Goal: Information Seeking & Learning: Learn about a topic

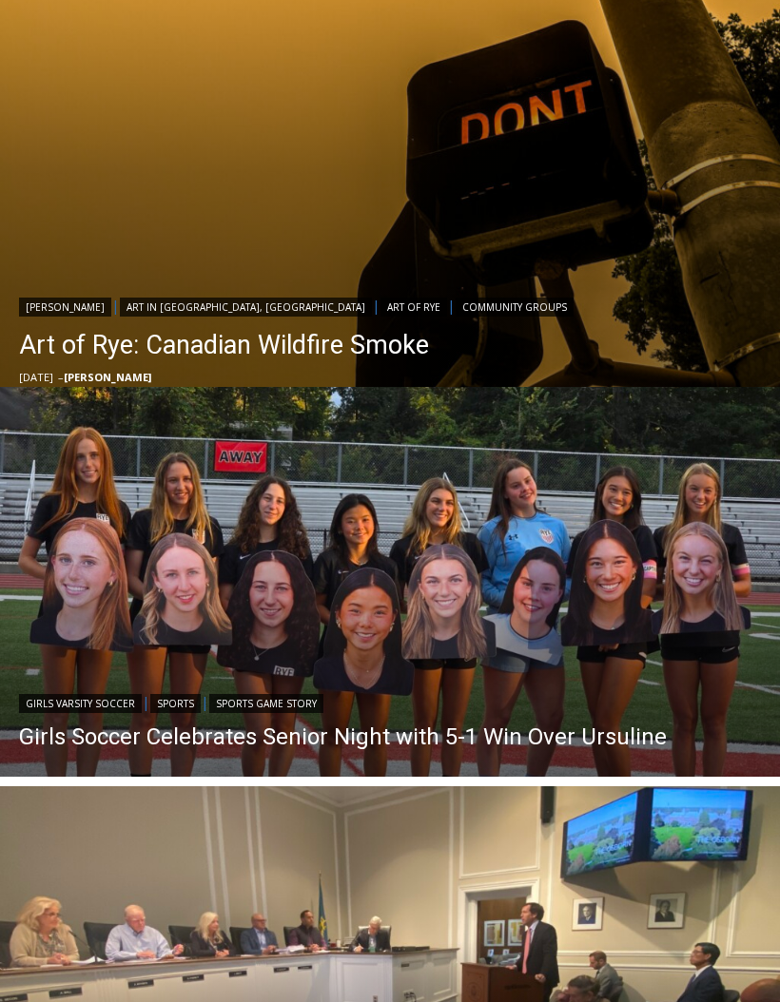
scroll to position [780, 0]
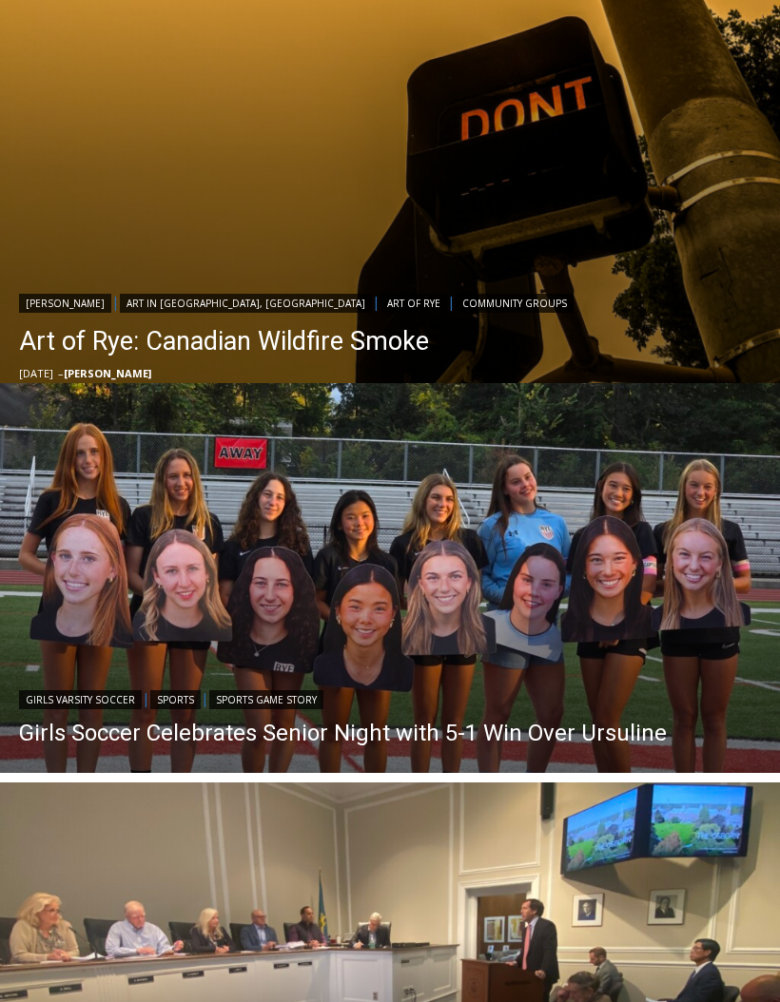
click at [175, 723] on link "Girls Soccer Celebrates Senior Night with 5-1 Win Over Ursuline" at bounding box center [343, 734] width 648 height 29
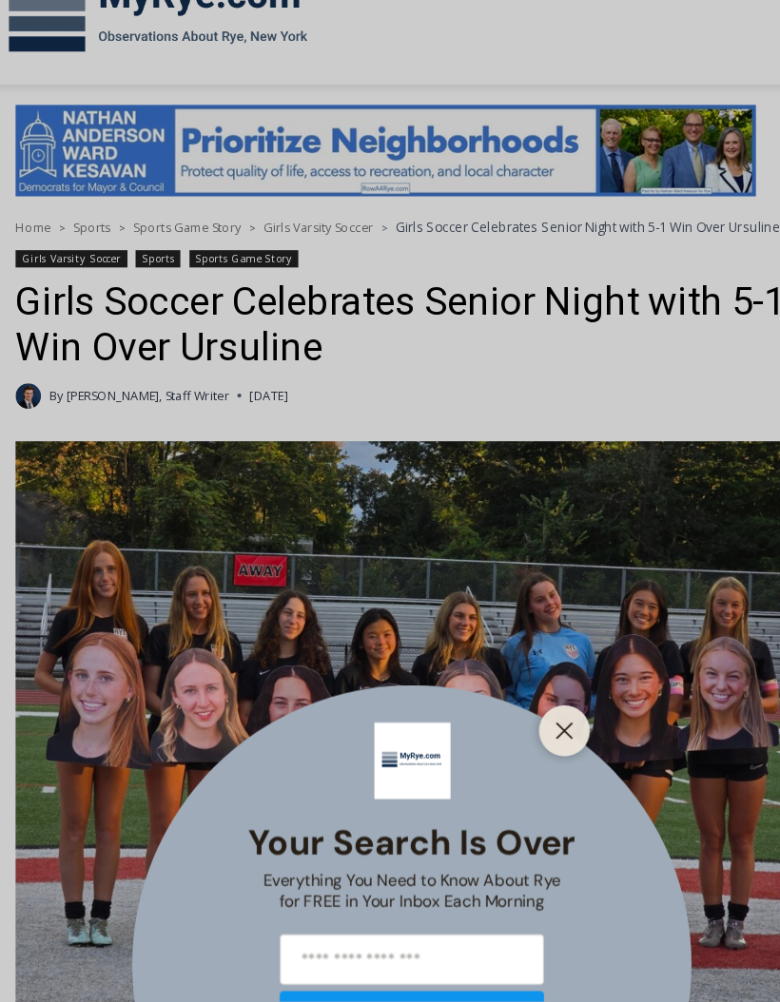
scroll to position [304, 0]
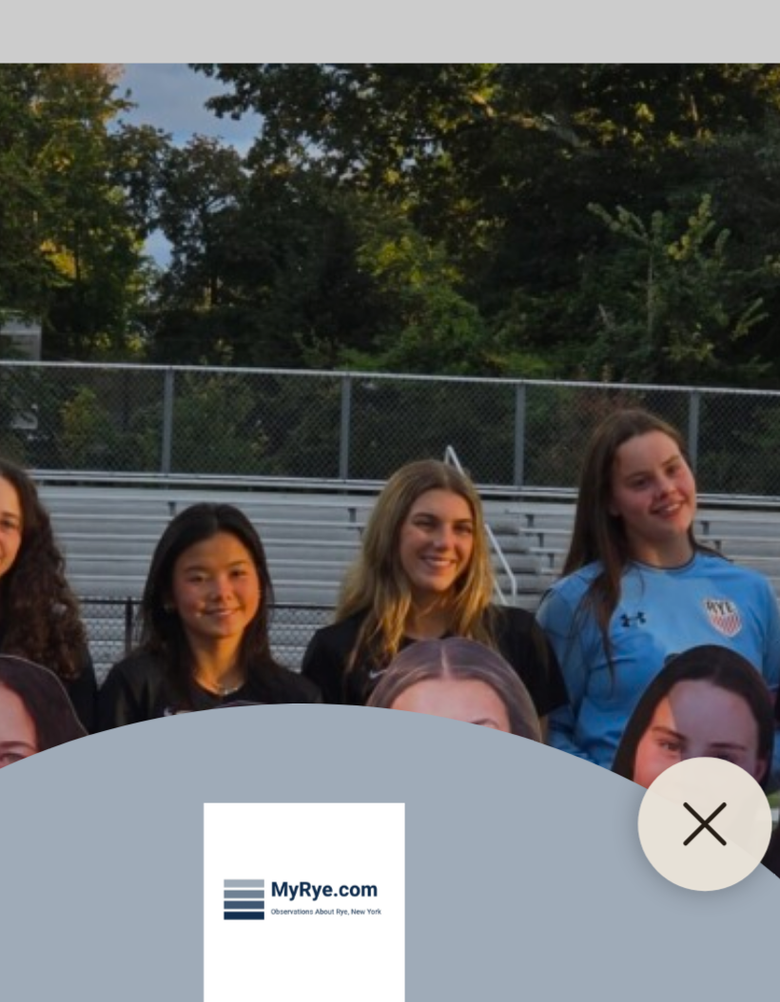
click at [526, 677] on line "Close" at bounding box center [532, 683] width 13 height 13
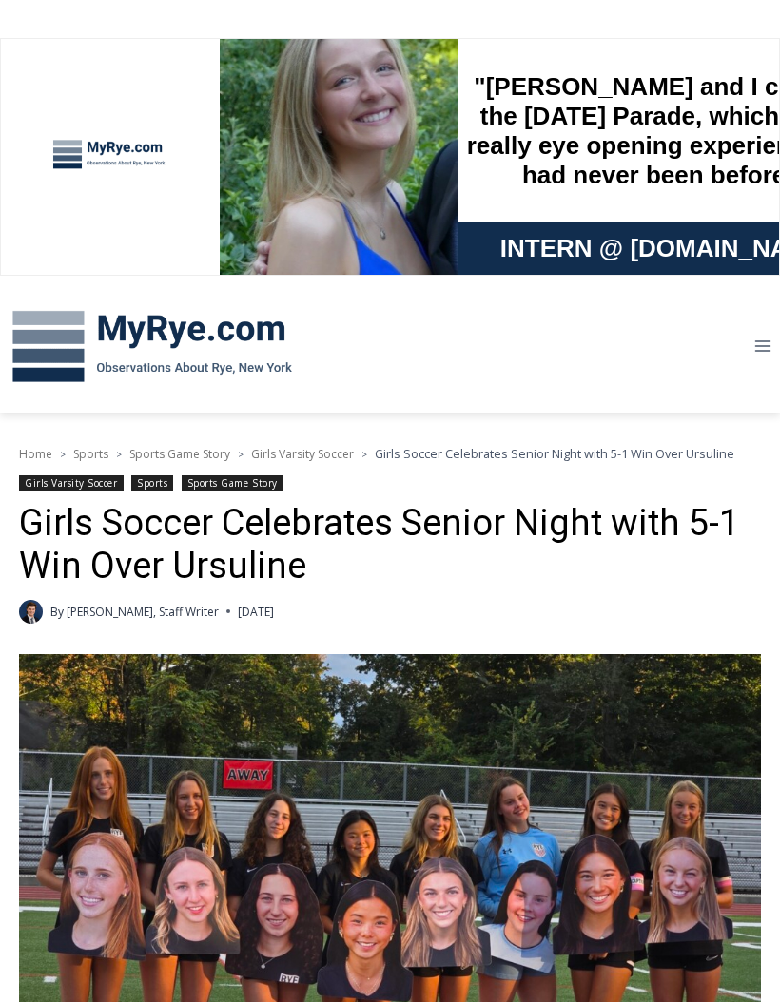
scroll to position [0, 0]
